Goal: Check status

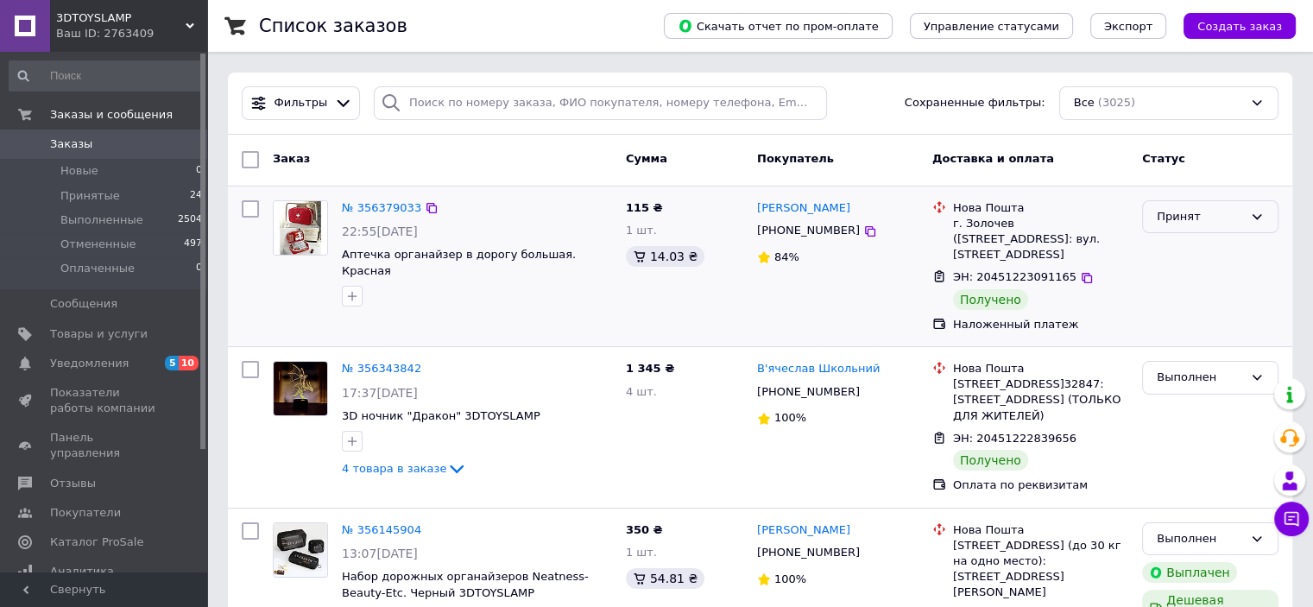
click at [1188, 224] on div "Принят" at bounding box center [1200, 217] width 86 height 18
click at [1196, 258] on li "Выполнен" at bounding box center [1210, 253] width 135 height 32
